Goal: Information Seeking & Learning: Learn about a topic

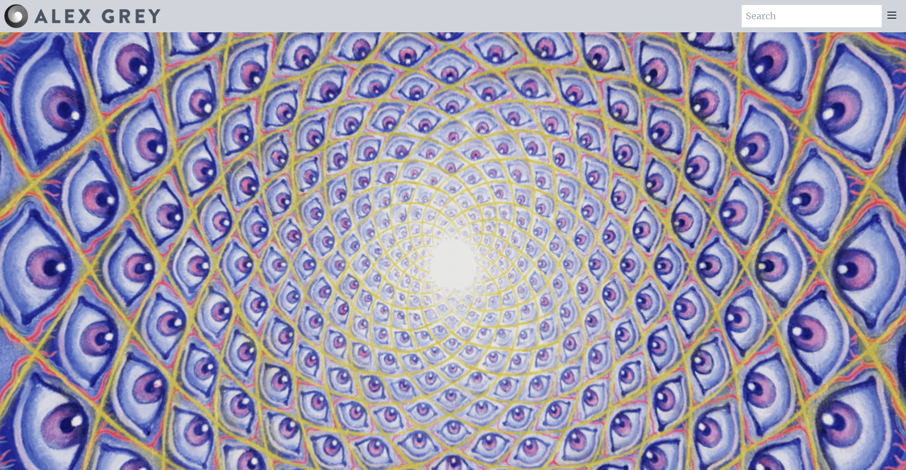
click at [896, 17] on icon at bounding box center [891, 15] width 12 height 12
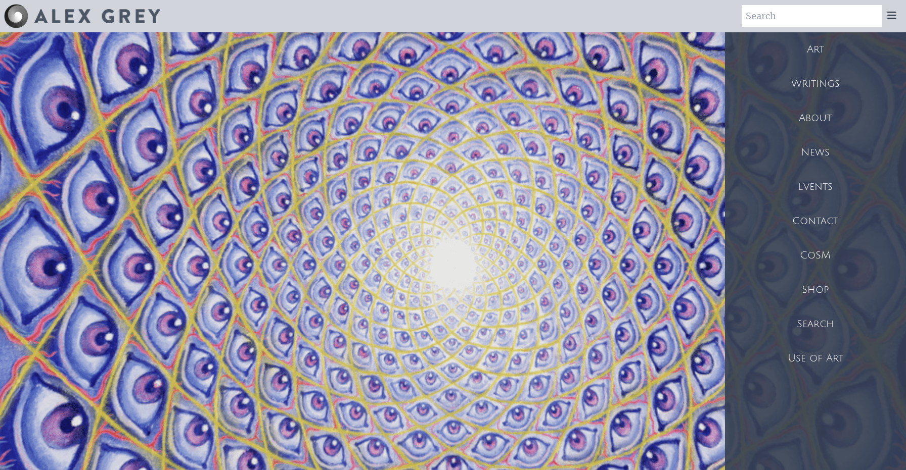
click at [816, 50] on div "Art" at bounding box center [815, 49] width 181 height 34
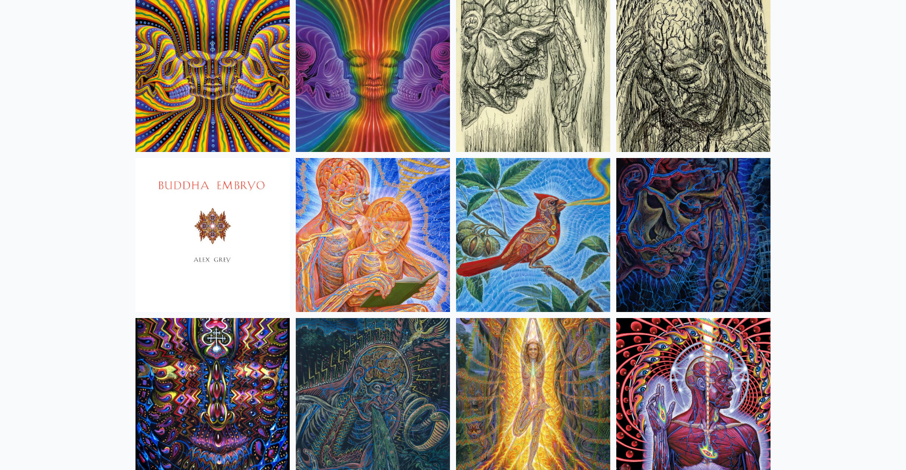
scroll to position [6039, 0]
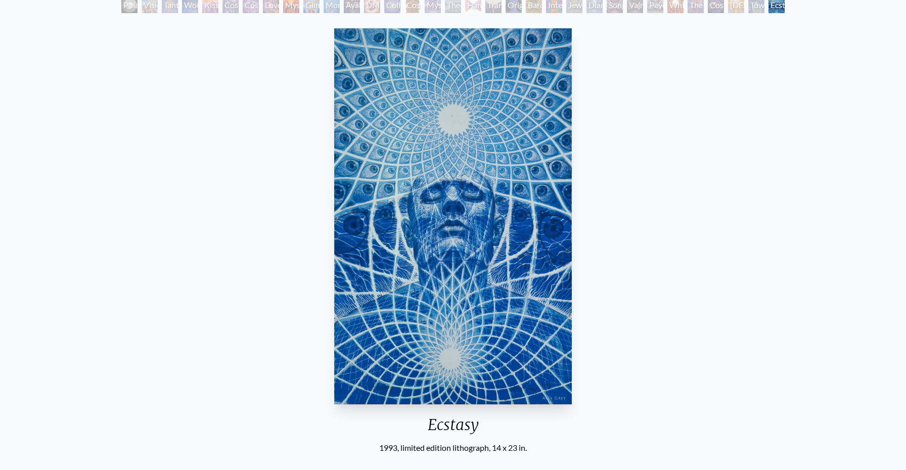
scroll to position [66, 0]
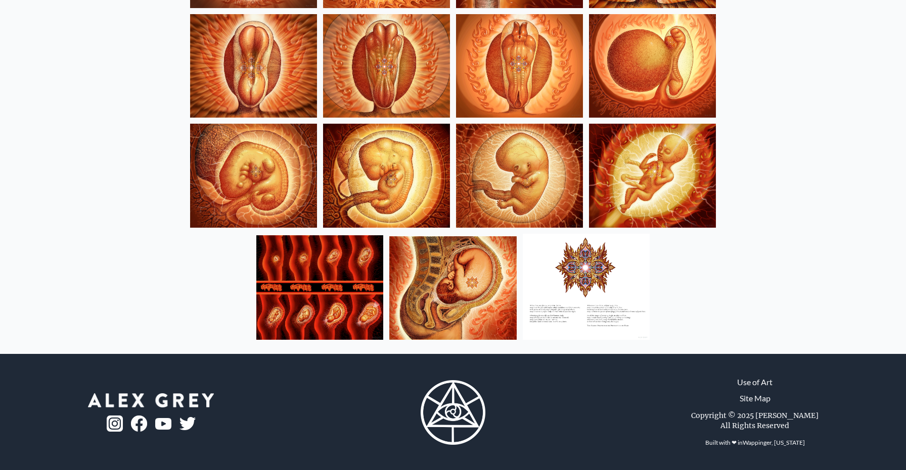
scroll to position [1224, 0]
